Goal: Task Accomplishment & Management: Complete application form

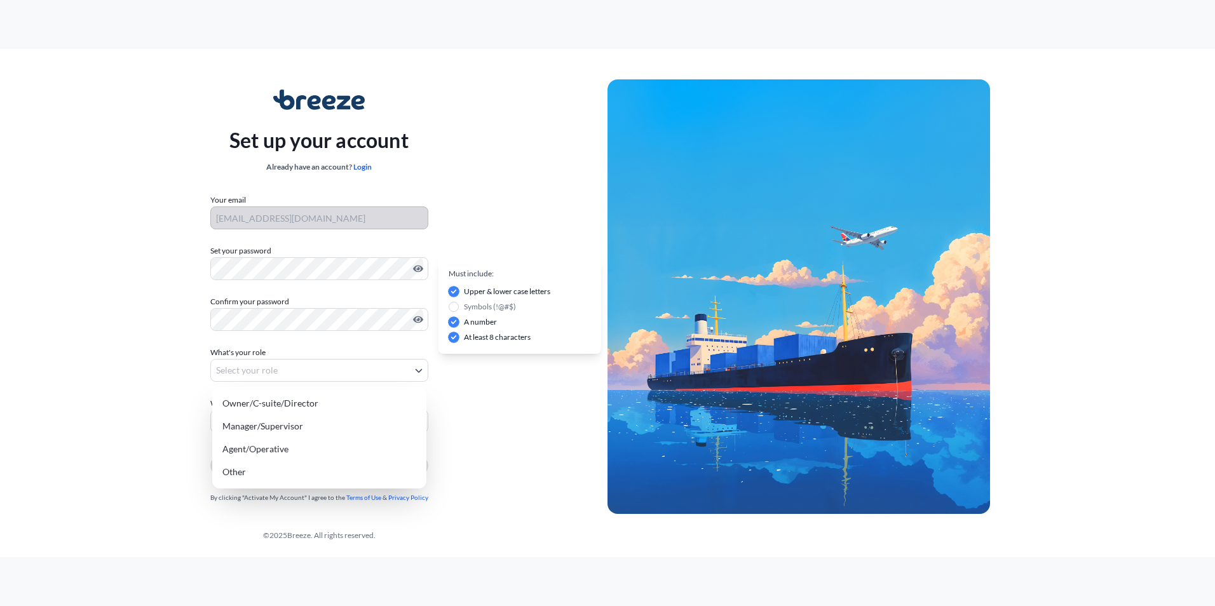
click at [308, 376] on body "Set up your account Already have an account? Login Your email [EMAIL_ADDRESS][D…" at bounding box center [607, 303] width 1215 height 606
click at [293, 452] on div "Agent/Operative" at bounding box center [319, 449] width 204 height 23
select select "agent/operative"
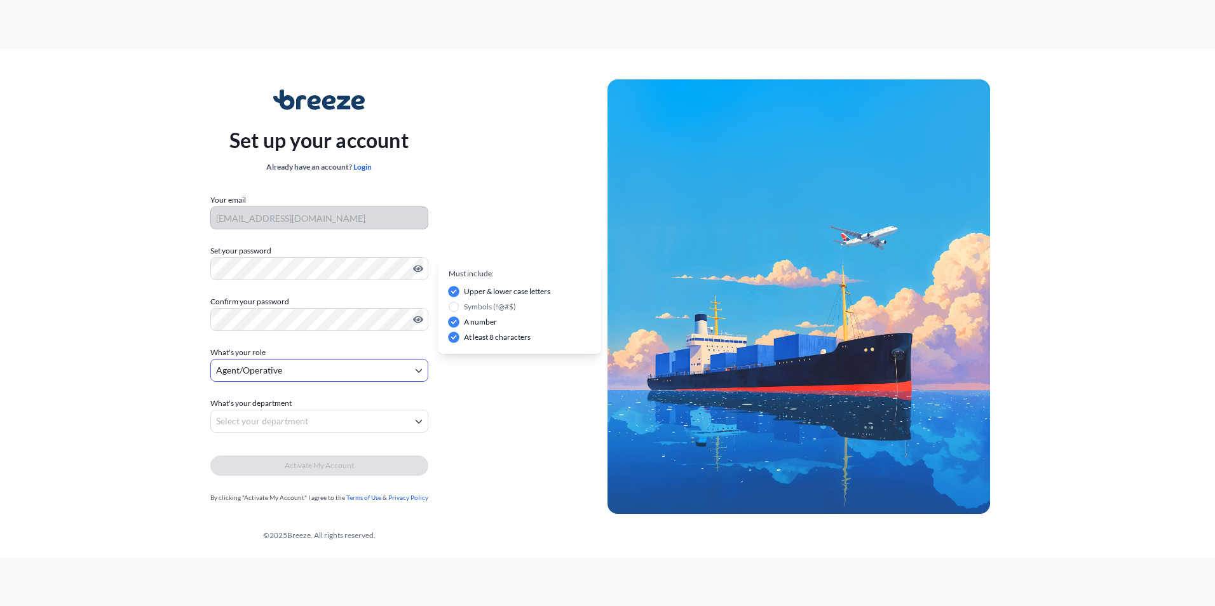
click at [297, 421] on body "Set up your account Already have an account? Login Your email [EMAIL_ADDRESS][D…" at bounding box center [607, 303] width 1215 height 606
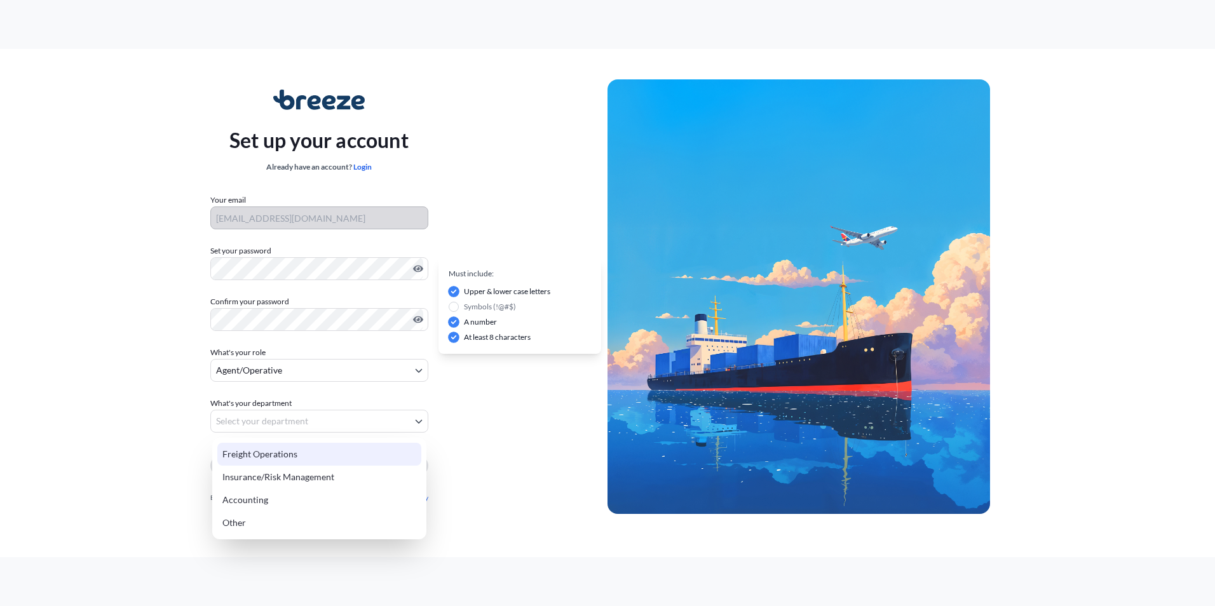
click at [274, 455] on div "Freight Operations" at bounding box center [319, 454] width 204 height 23
select select "freight operations"
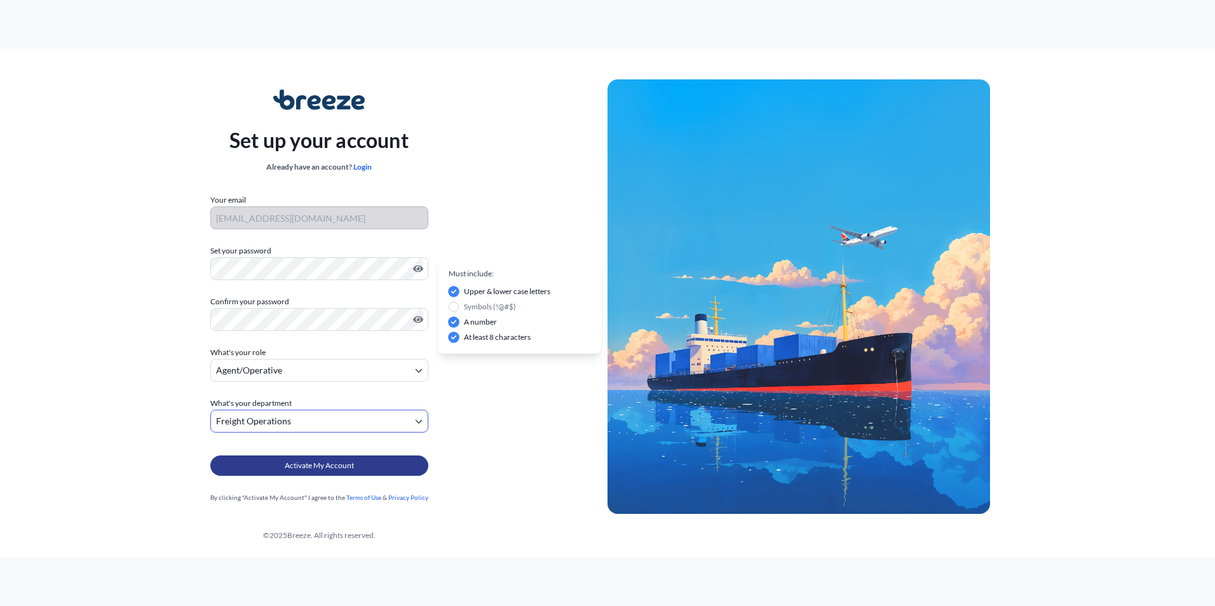
click at [273, 464] on button "Activate My Account" at bounding box center [319, 465] width 218 height 20
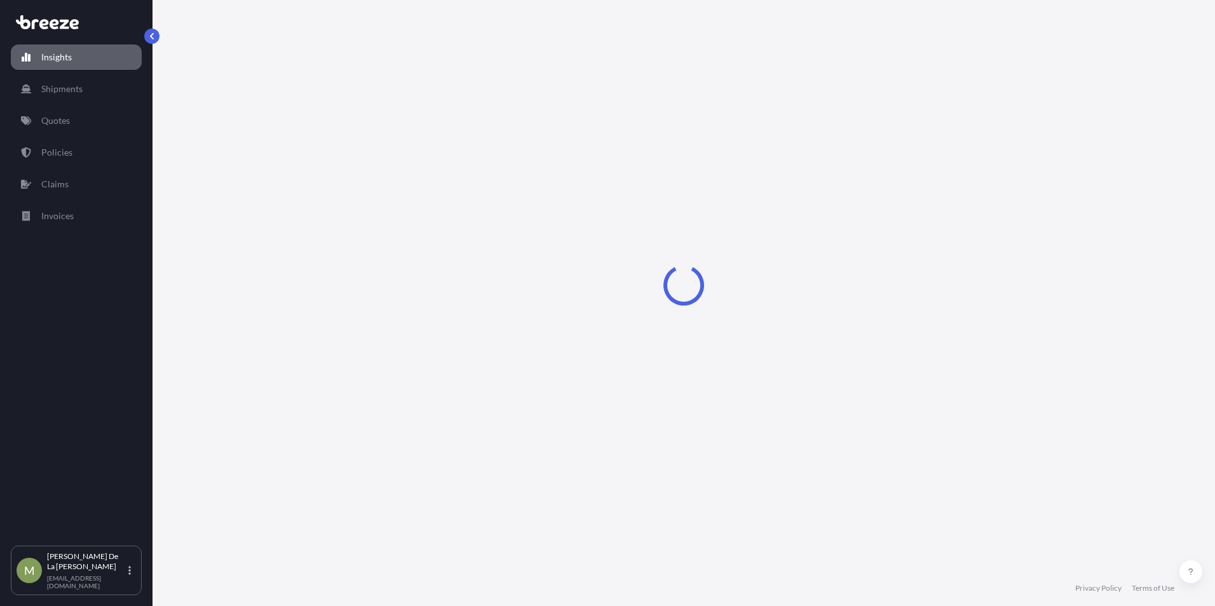
select select "2025"
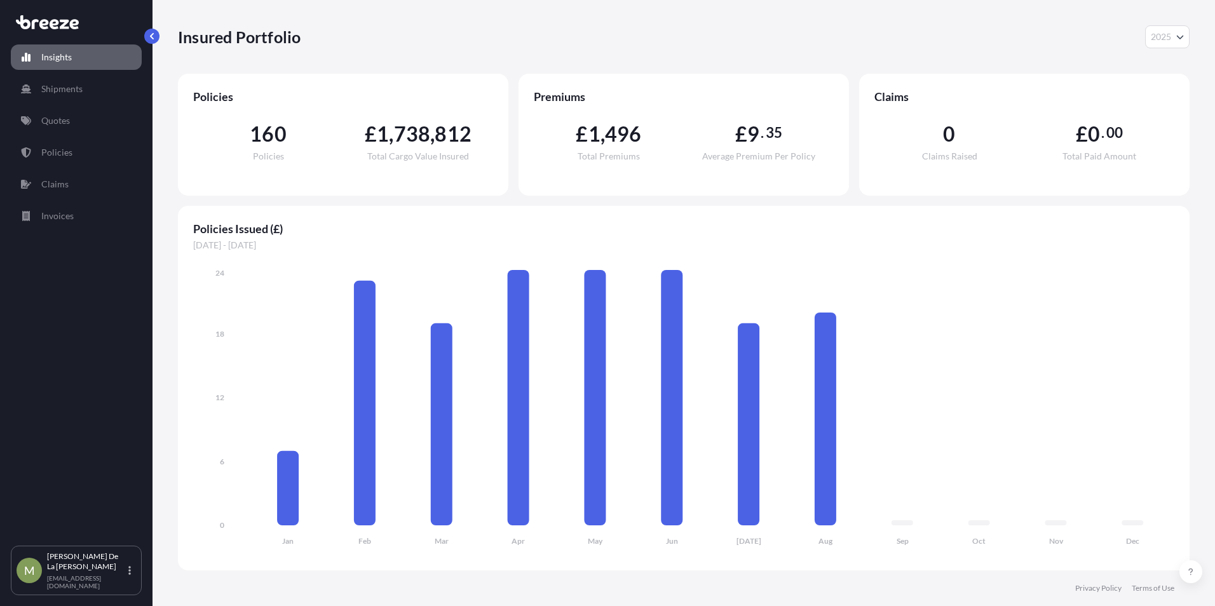
click at [1138, 58] on div "Insured Portfolio 2025 2025 2024 2023 2022" at bounding box center [683, 37] width 1011 height 74
